Goal: Register for event/course

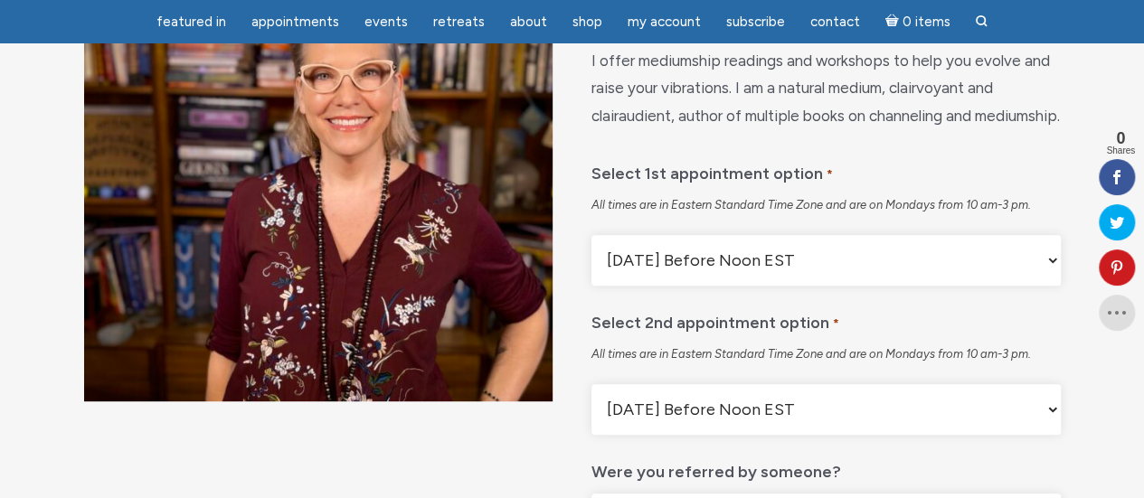
scroll to position [90, 0]
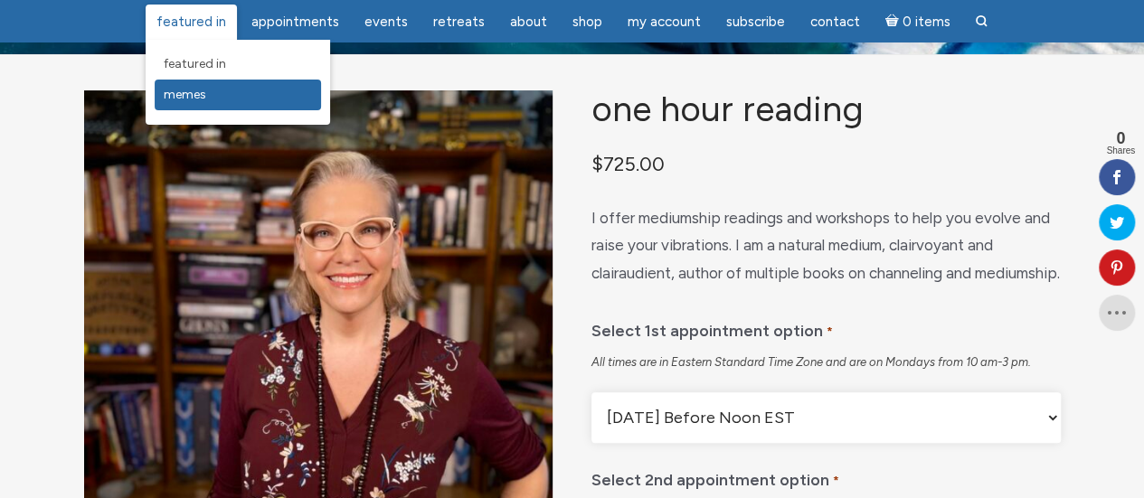
click at [201, 97] on span "Memes" at bounding box center [185, 94] width 43 height 15
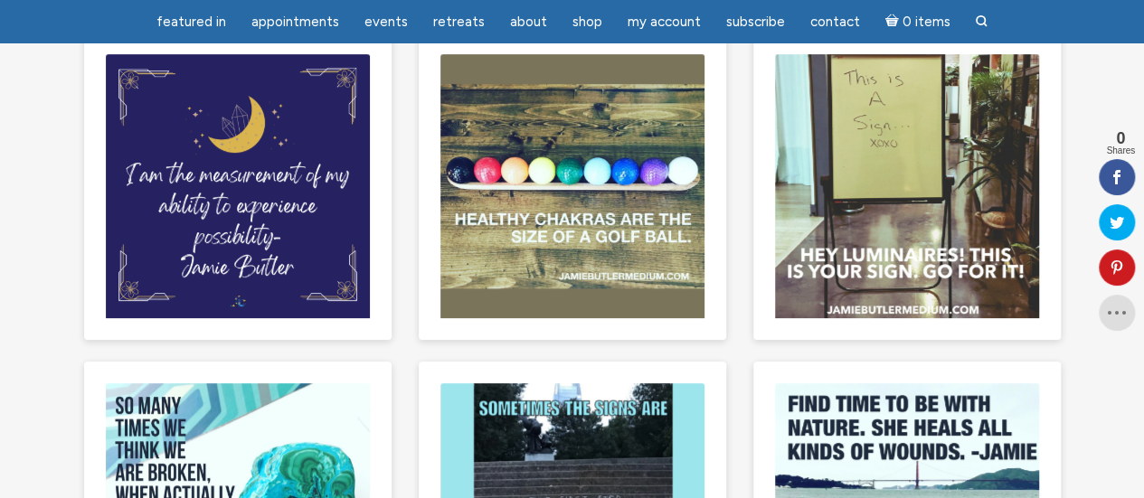
scroll to position [271, 0]
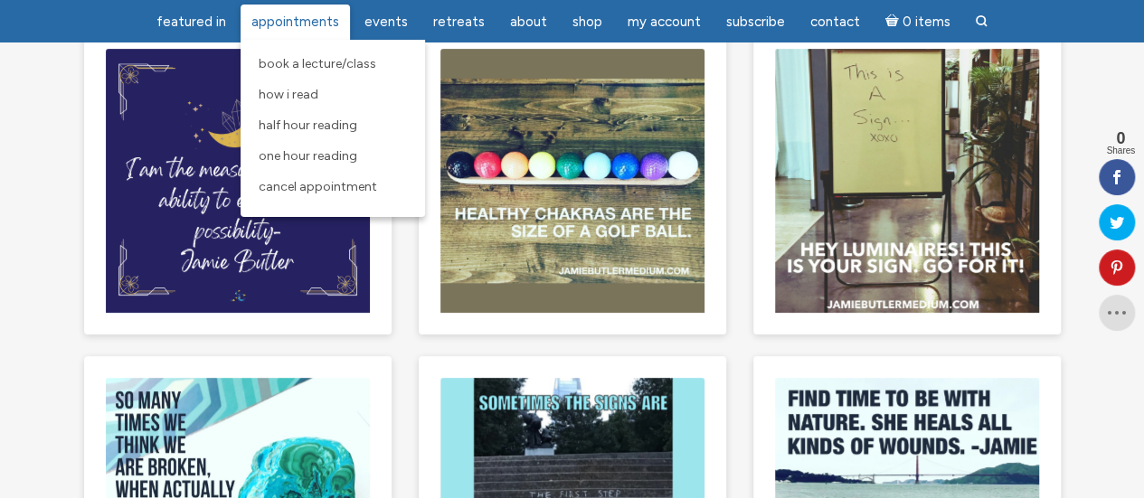
click at [283, 19] on span "Appointments" at bounding box center [295, 22] width 88 height 16
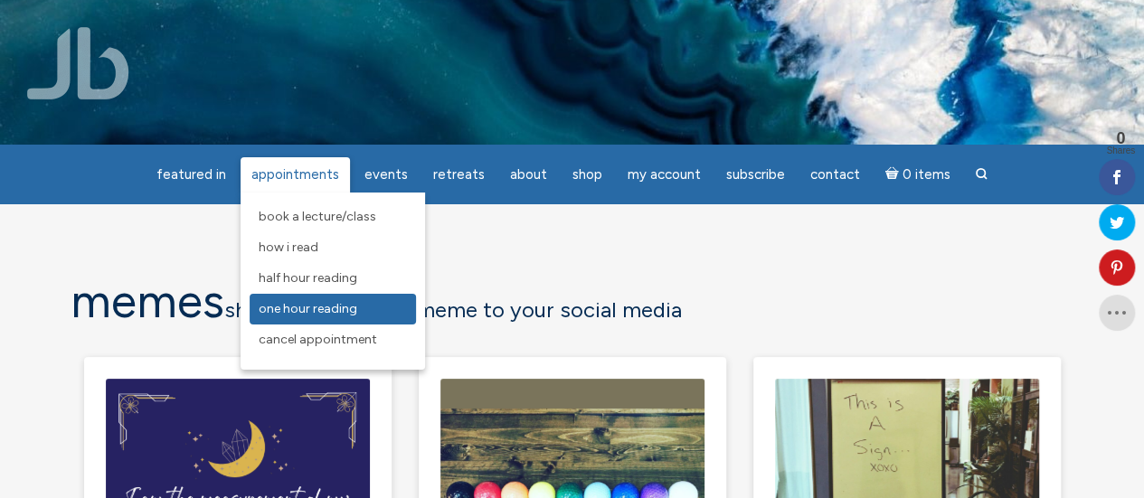
click at [340, 315] on span "One Hour Reading" at bounding box center [308, 308] width 99 height 15
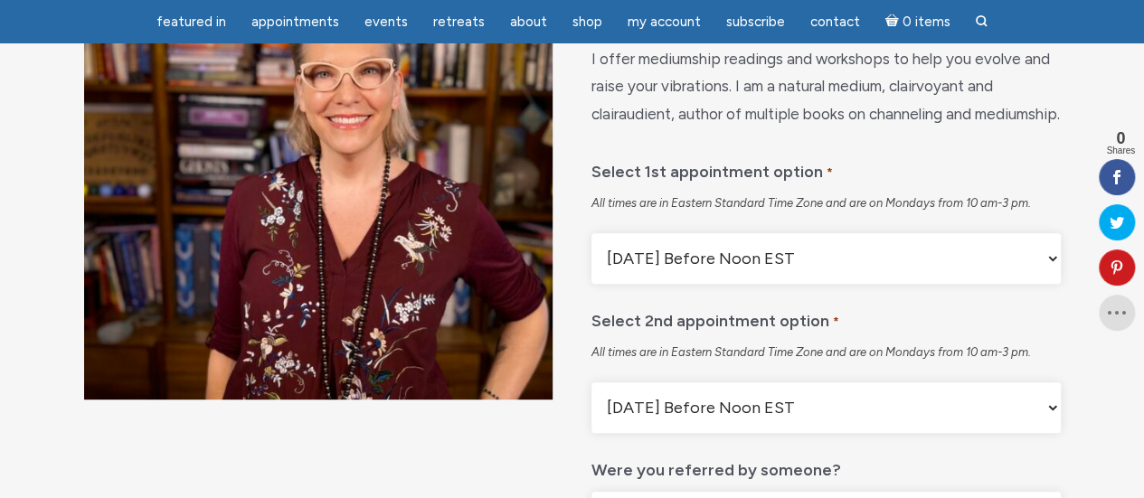
scroll to position [271, 0]
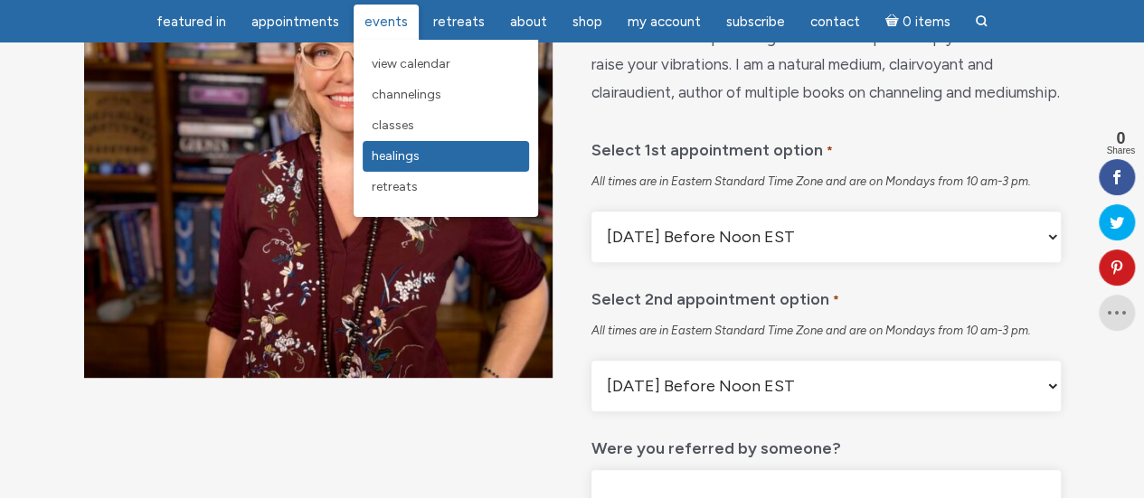
click at [403, 154] on span "Healings" at bounding box center [396, 155] width 48 height 15
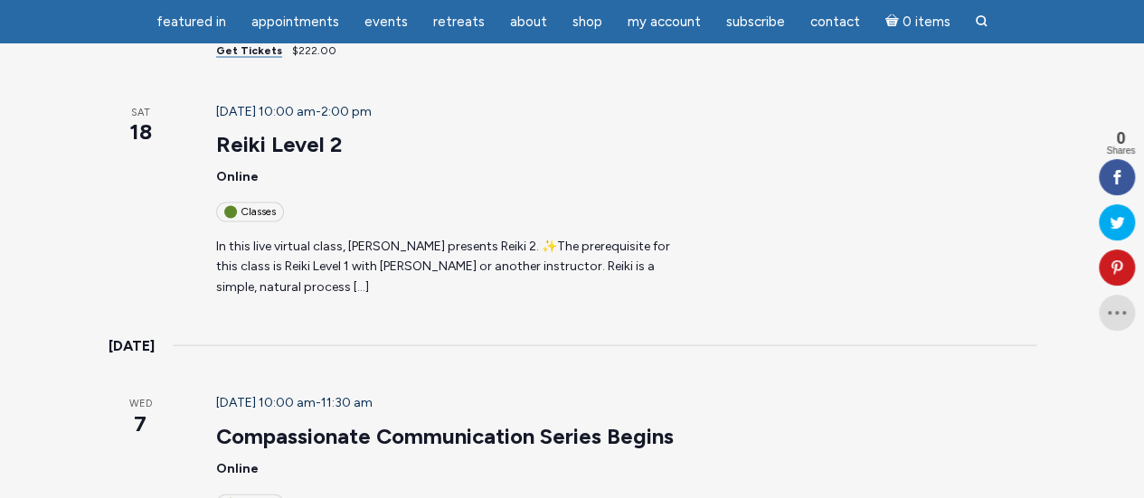
scroll to position [1719, 0]
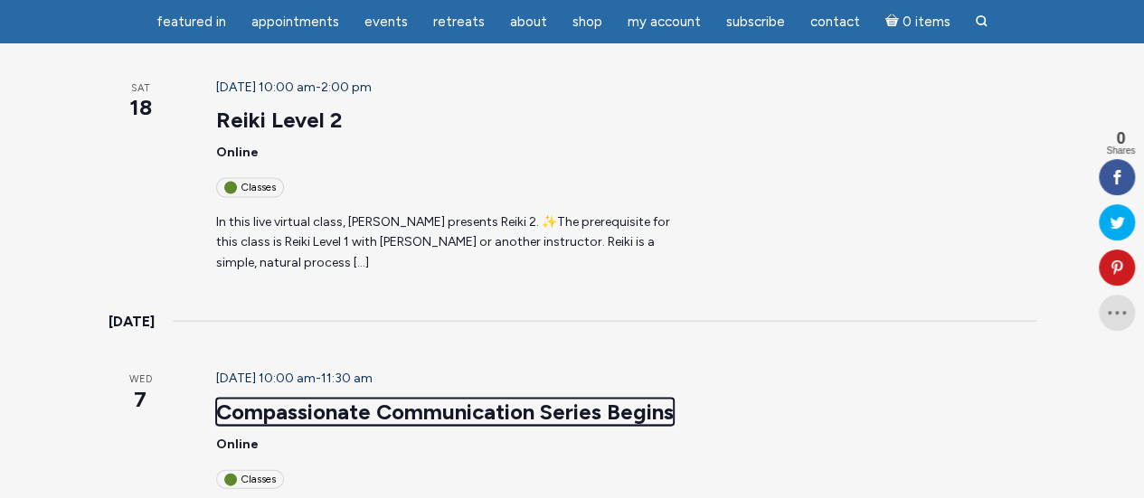
click at [346, 399] on link "Compassionate Communication Series Begins" at bounding box center [445, 412] width 458 height 27
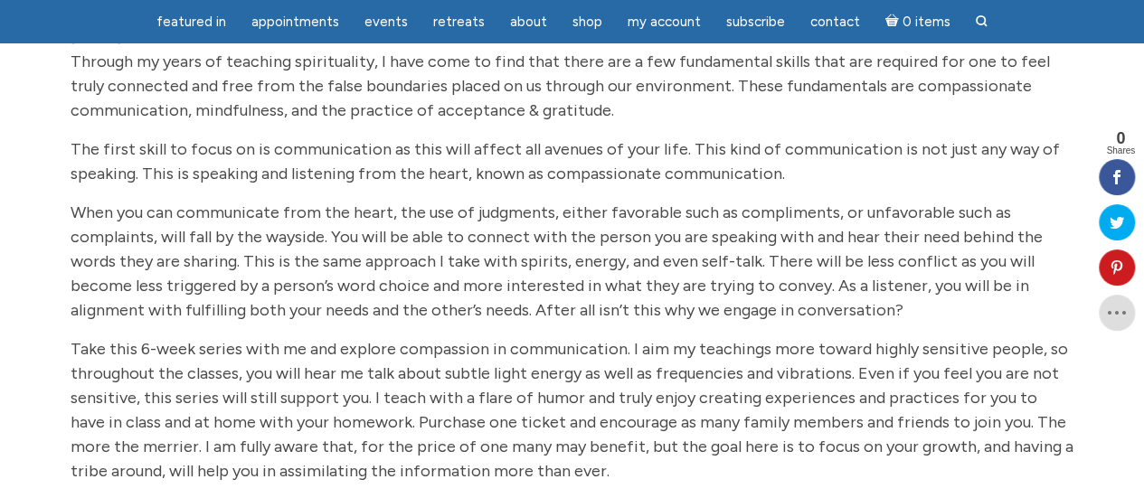
scroll to position [362, 0]
